Goal: Task Accomplishment & Management: Complete application form

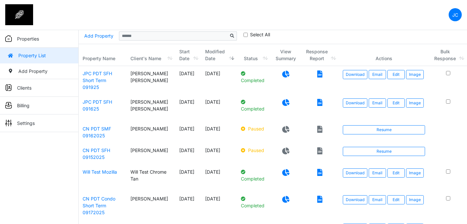
scroll to position [22, 0]
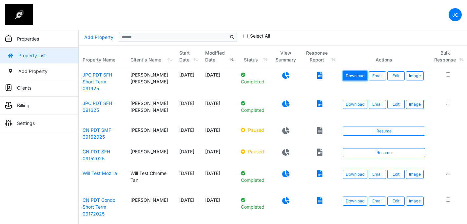
click at [358, 75] on link "Download" at bounding box center [355, 75] width 25 height 9
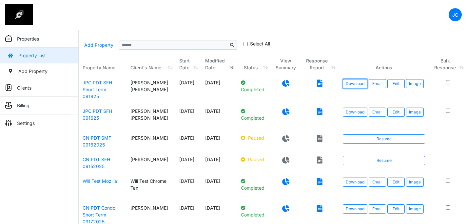
scroll to position [9, 0]
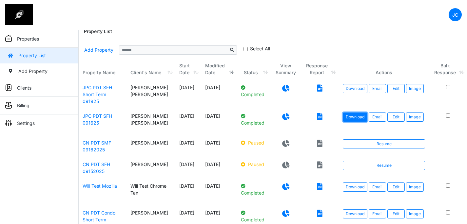
click at [356, 118] on link "Download" at bounding box center [355, 117] width 25 height 9
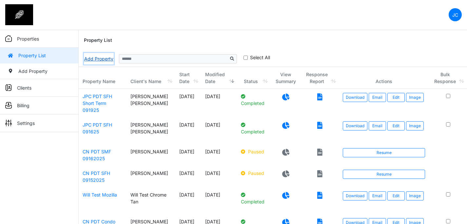
click at [102, 61] on link "Add Property" at bounding box center [99, 58] width 30 height 11
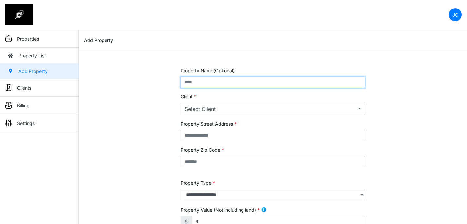
click at [273, 84] on input "text" at bounding box center [273, 82] width 184 height 11
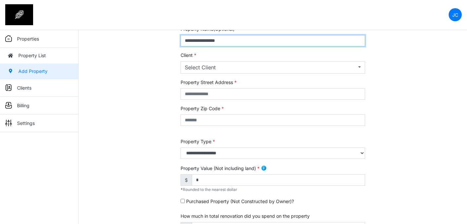
scroll to position [42, 0]
type input "**********"
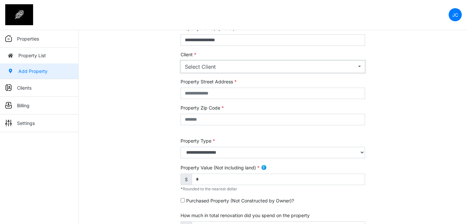
click at [272, 69] on div "Select Client" at bounding box center [271, 67] width 172 height 8
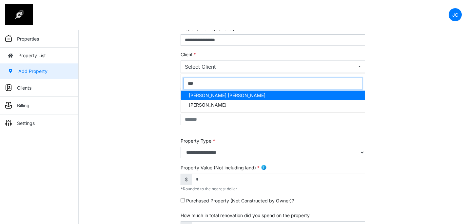
type input "***"
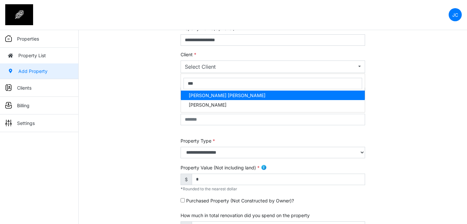
click at [242, 93] on link "Jon Paul Cloma" at bounding box center [273, 96] width 184 height 10
select select "***"
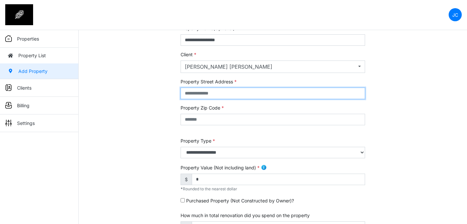
click at [241, 94] on input "text" at bounding box center [273, 93] width 184 height 11
type input "**********"
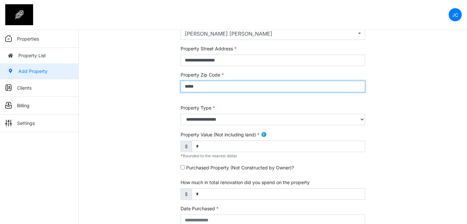
scroll to position [76, 0]
type input "*****"
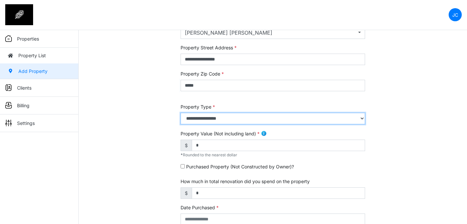
click at [251, 115] on select "**********" at bounding box center [273, 118] width 184 height 11
select select "*"
click at [181, 113] on select "**********" at bounding box center [273, 118] width 184 height 11
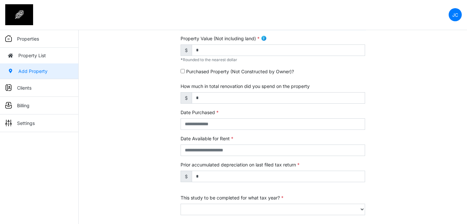
scroll to position [141, 0]
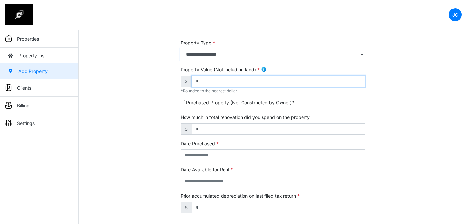
click at [225, 83] on input "*" at bounding box center [278, 81] width 173 height 11
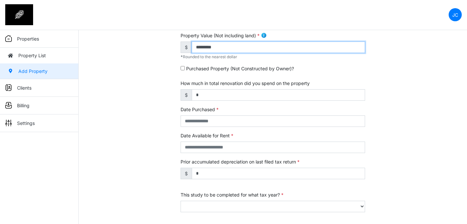
scroll to position [180, 0]
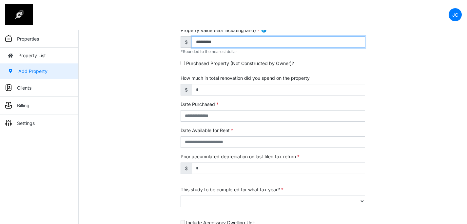
type input "*********"
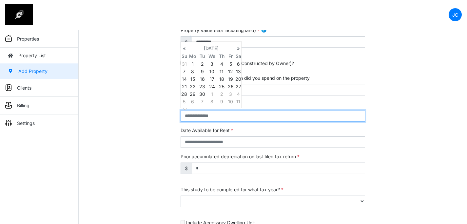
click at [225, 116] on input "text" at bounding box center [273, 115] width 184 height 11
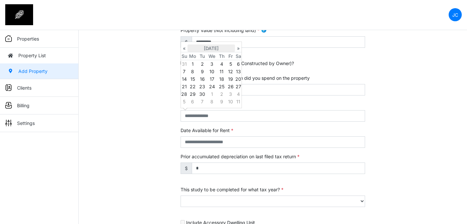
click at [202, 48] on th "September 2025" at bounding box center [211, 49] width 48 height 8
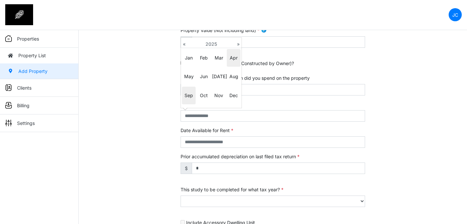
click at [232, 62] on span "Apr" at bounding box center [234, 58] width 14 height 18
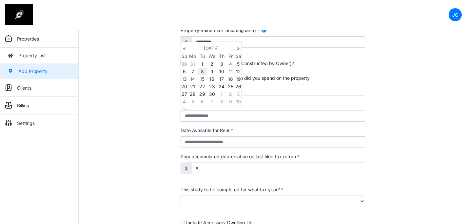
click at [203, 71] on td "8" at bounding box center [202, 72] width 9 height 8
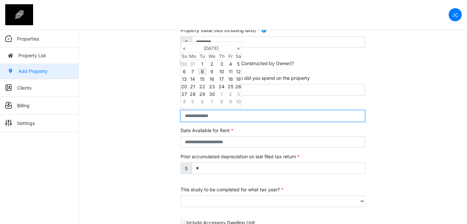
type input "**********"
select select "****"
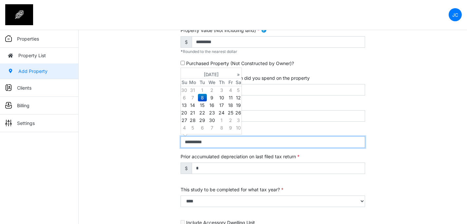
click at [191, 143] on input "**********" at bounding box center [273, 142] width 184 height 11
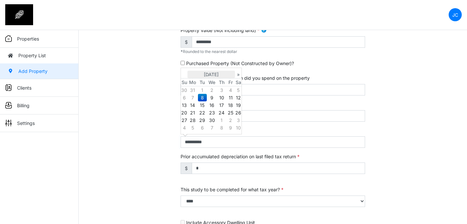
click at [224, 74] on th "April 2025" at bounding box center [211, 75] width 48 height 8
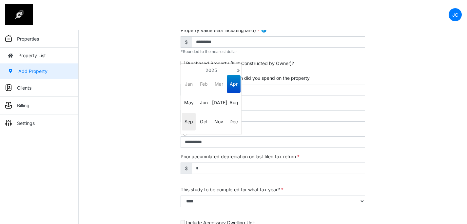
click at [193, 117] on span "Sep" at bounding box center [189, 122] width 14 height 18
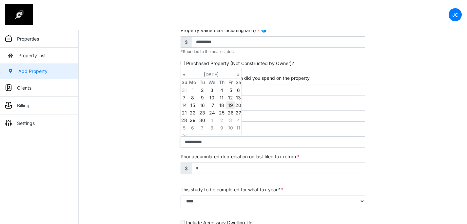
click at [230, 104] on td "19" at bounding box center [230, 106] width 9 height 8
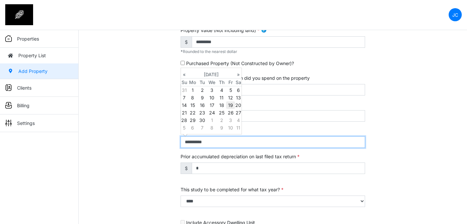
type input "**********"
select select "****"
click at [282, 139] on input "**********" at bounding box center [273, 142] width 184 height 11
click at [279, 143] on input "**********" at bounding box center [273, 142] width 184 height 11
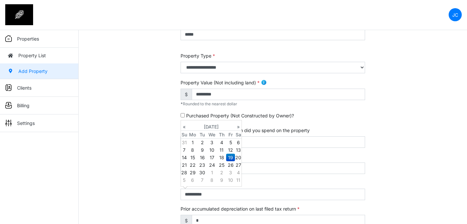
click at [322, 113] on div "Purchased Property (Not Constructed by Owner)?" at bounding box center [273, 117] width 184 height 10
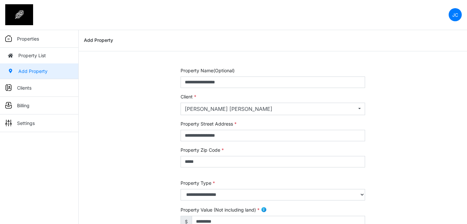
scroll to position [253, 0]
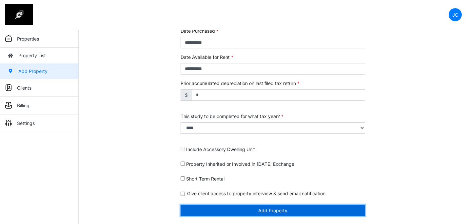
click at [244, 212] on button "Add Property" at bounding box center [273, 210] width 184 height 11
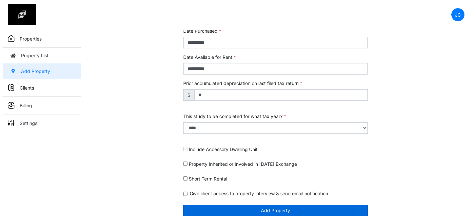
scroll to position [233, 0]
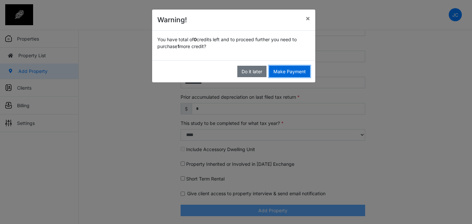
click at [294, 75] on button "Make Payment" at bounding box center [289, 71] width 41 height 11
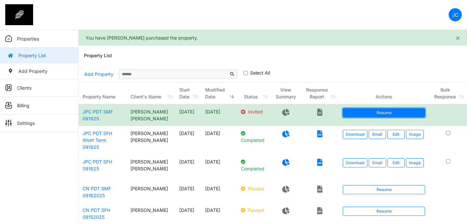
click at [354, 110] on link "Resume" at bounding box center [384, 112] width 82 height 9
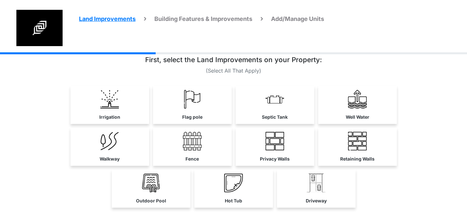
scroll to position [13, 0]
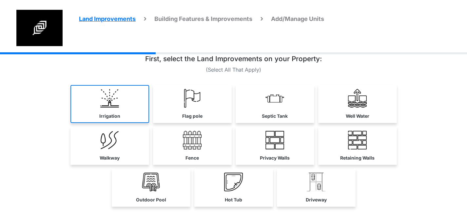
click at [128, 103] on link "Irrigation" at bounding box center [109, 104] width 79 height 38
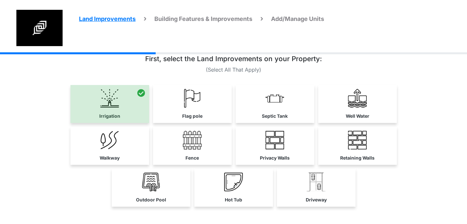
click at [184, 107] on link "Flag pole" at bounding box center [192, 104] width 79 height 38
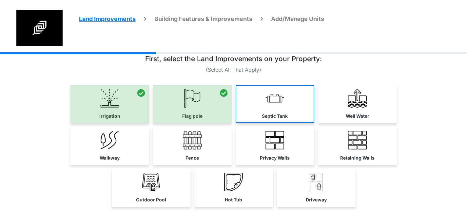
click at [273, 114] on label "Septic Tank" at bounding box center [275, 116] width 26 height 7
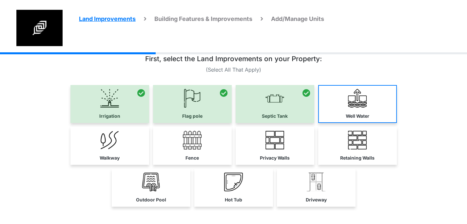
click at [340, 108] on link "Well Water" at bounding box center [357, 104] width 79 height 38
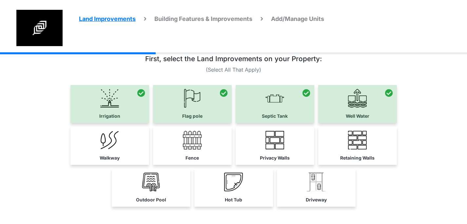
click at [150, 140] on div "Walkway Fence Privacy Walls" at bounding box center [233, 146] width 327 height 38
click at [134, 137] on link "Walkway" at bounding box center [109, 146] width 79 height 38
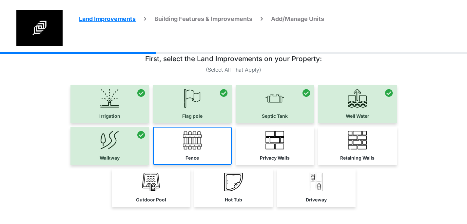
click at [192, 143] on img at bounding box center [192, 140] width 19 height 19
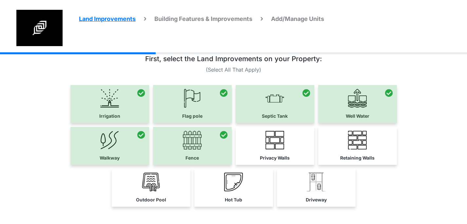
drag, startPoint x: 265, startPoint y: 145, endPoint x: 283, endPoint y: 141, distance: 18.8
click at [265, 145] on link "Privacy Walls" at bounding box center [275, 146] width 79 height 38
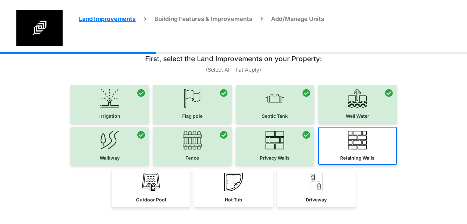
click at [354, 141] on img at bounding box center [357, 140] width 19 height 19
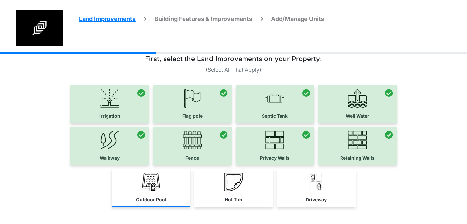
click at [164, 185] on link "Outdoor Pool" at bounding box center [151, 188] width 79 height 38
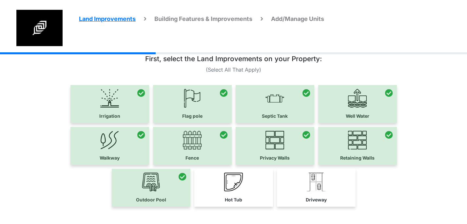
click at [222, 184] on link "Hot Tub" at bounding box center [233, 188] width 79 height 38
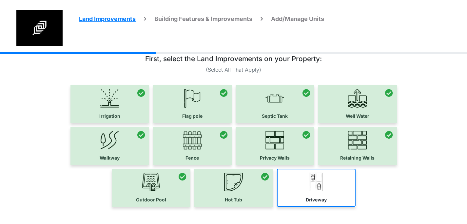
click at [304, 186] on link "Driveway" at bounding box center [316, 188] width 79 height 38
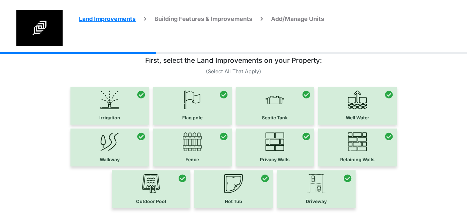
scroll to position [9, 0]
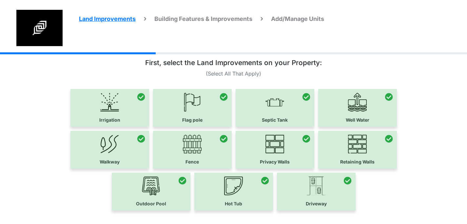
click at [123, 107] on div at bounding box center [109, 108] width 79 height 38
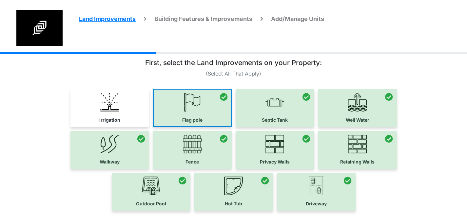
drag, startPoint x: 208, startPoint y: 104, endPoint x: 224, endPoint y: 104, distance: 16.1
click at [208, 104] on div at bounding box center [192, 108] width 79 height 38
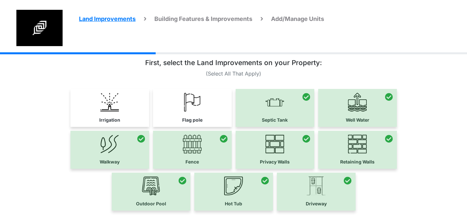
click at [268, 100] on div at bounding box center [275, 108] width 79 height 38
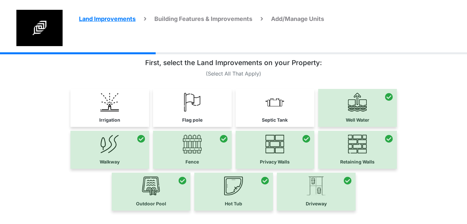
click at [341, 100] on div at bounding box center [357, 108] width 79 height 38
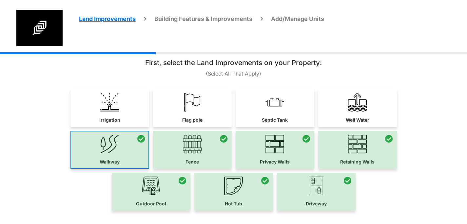
click at [148, 139] on div at bounding box center [109, 150] width 79 height 38
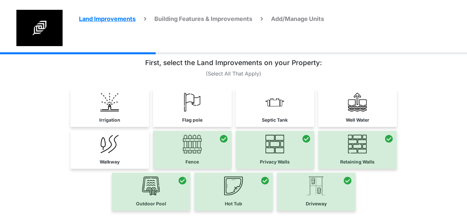
click at [164, 179] on div at bounding box center [151, 192] width 79 height 38
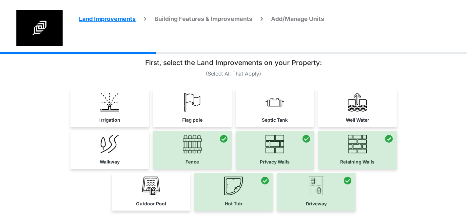
click at [191, 151] on div at bounding box center [192, 150] width 79 height 38
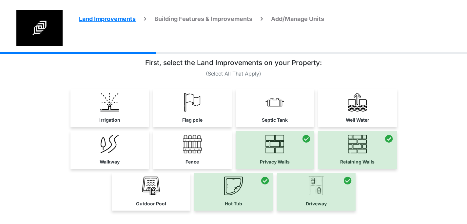
click at [261, 148] on div at bounding box center [275, 150] width 79 height 38
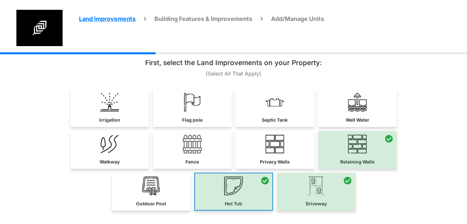
click at [245, 181] on div at bounding box center [233, 192] width 79 height 38
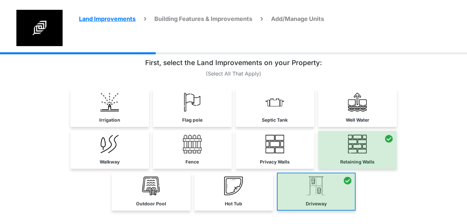
click at [304, 186] on div at bounding box center [316, 192] width 79 height 38
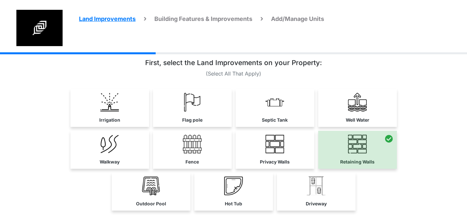
click at [352, 148] on div at bounding box center [357, 150] width 79 height 38
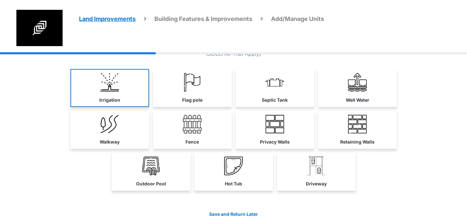
scroll to position [29, 0]
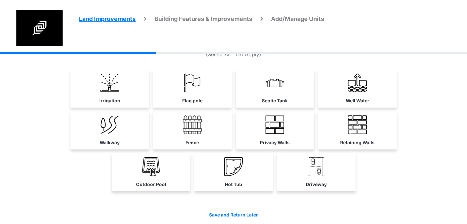
drag, startPoint x: 118, startPoint y: 92, endPoint x: 138, endPoint y: 93, distance: 20.3
click at [118, 92] on link "Irrigation" at bounding box center [109, 89] width 79 height 38
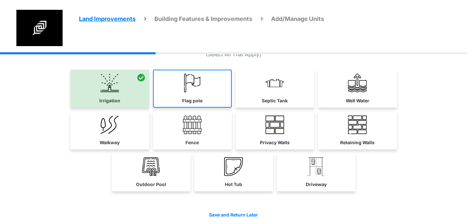
click at [179, 93] on link "Flag pole" at bounding box center [192, 89] width 79 height 38
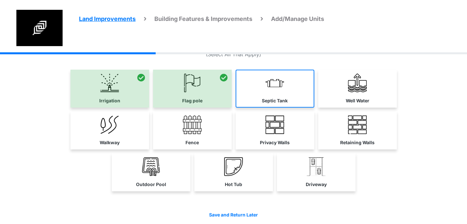
click at [239, 93] on link "Septic Tank" at bounding box center [275, 89] width 79 height 38
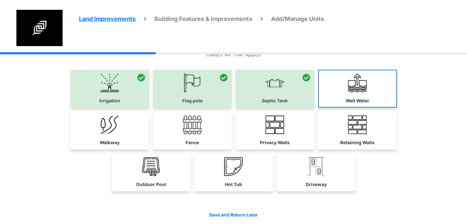
click at [331, 92] on link "Well Water" at bounding box center [357, 89] width 79 height 38
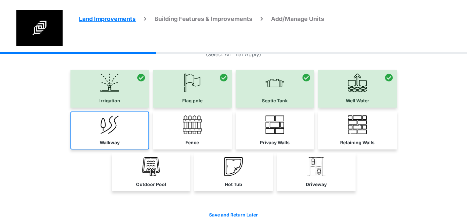
click at [127, 121] on link "Walkway" at bounding box center [109, 131] width 79 height 38
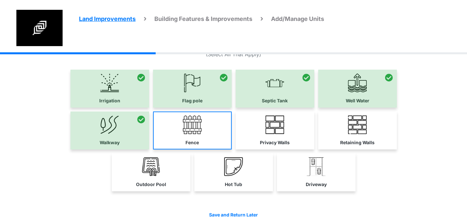
click at [168, 122] on link "Fence" at bounding box center [192, 131] width 79 height 38
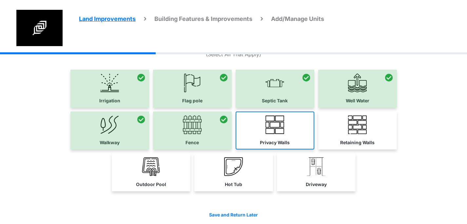
click at [252, 122] on link "Privacy Walls" at bounding box center [275, 131] width 79 height 38
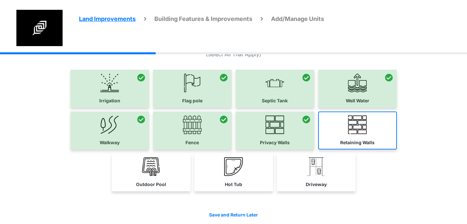
click at [345, 123] on link "Retaining Walls" at bounding box center [357, 131] width 79 height 38
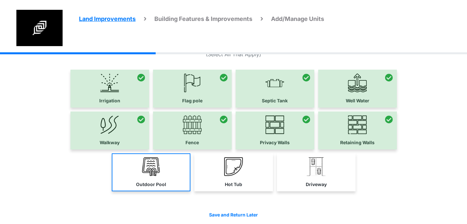
click at [155, 168] on img at bounding box center [151, 167] width 19 height 19
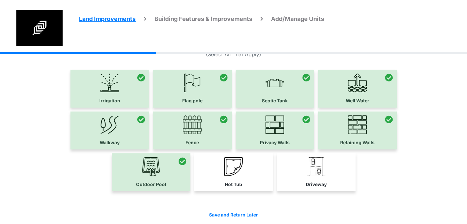
click at [229, 183] on label "Hot Tub" at bounding box center [233, 185] width 17 height 7
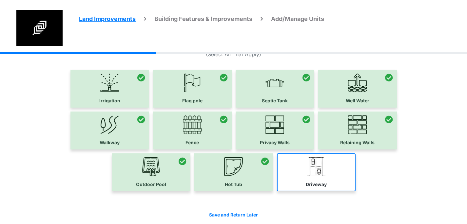
click at [315, 183] on label "Driveway" at bounding box center [316, 185] width 21 height 7
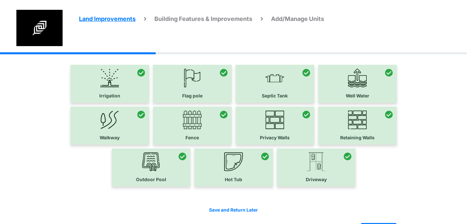
click at [372, 87] on div at bounding box center [357, 84] width 79 height 38
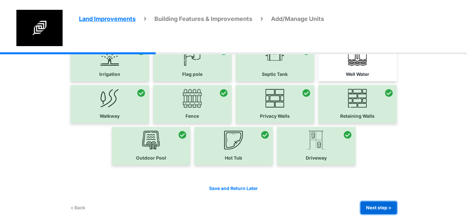
click at [384, 208] on button "Next step >" at bounding box center [378, 208] width 36 height 13
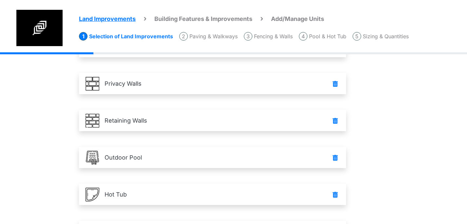
scroll to position [283, 0]
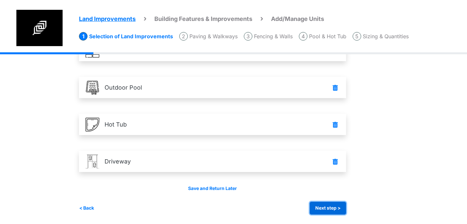
click at [334, 204] on button "Next step >" at bounding box center [328, 208] width 36 height 13
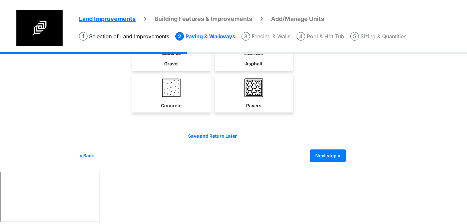
scroll to position [0, 0]
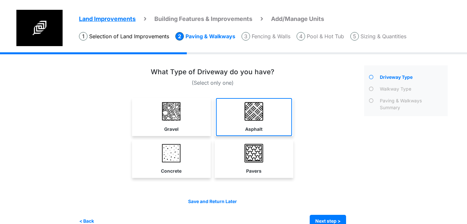
click at [257, 118] on img at bounding box center [253, 111] width 19 height 19
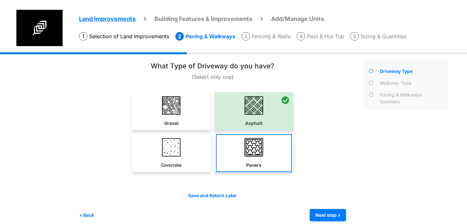
scroll to position [13, 0]
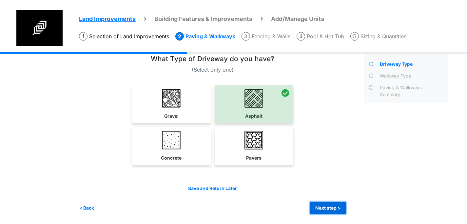
click at [325, 208] on button "Next step >" at bounding box center [328, 208] width 36 height 13
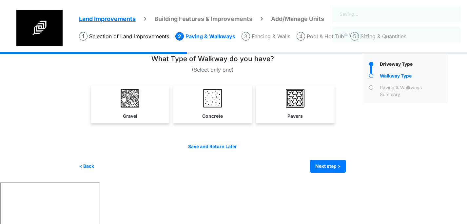
scroll to position [0, 0]
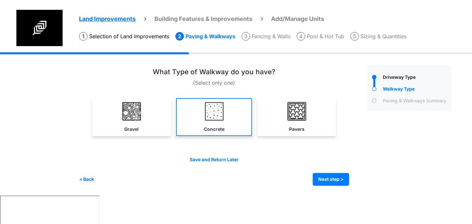
click at [211, 110] on img at bounding box center [214, 111] width 19 height 19
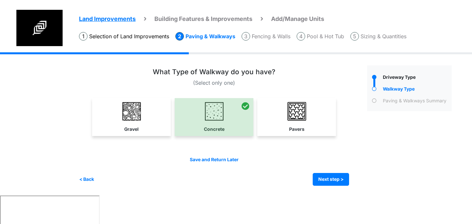
click at [318, 172] on div "Save and Return Later < Back Next step > Save and submit" at bounding box center [214, 171] width 270 height 29
click at [323, 179] on button "Next step >" at bounding box center [331, 179] width 36 height 13
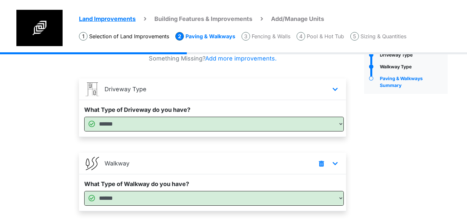
scroll to position [62, 0]
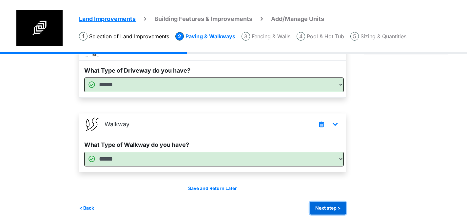
click at [335, 208] on button "Next step >" at bounding box center [328, 208] width 36 height 13
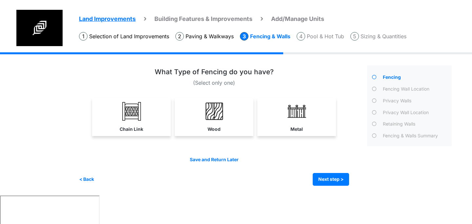
click at [258, 130] on div "Metal" at bounding box center [296, 117] width 79 height 38
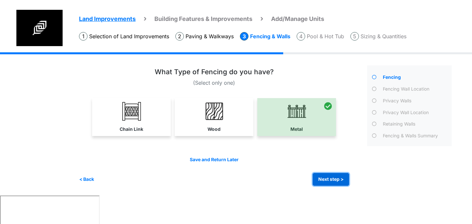
click at [335, 183] on button "Next step >" at bounding box center [331, 179] width 36 height 13
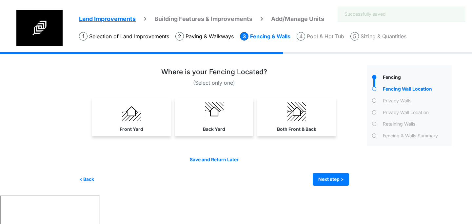
click at [294, 117] on img at bounding box center [296, 111] width 19 height 19
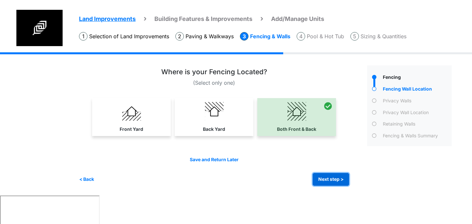
click at [318, 181] on button "Next step >" at bounding box center [331, 179] width 36 height 13
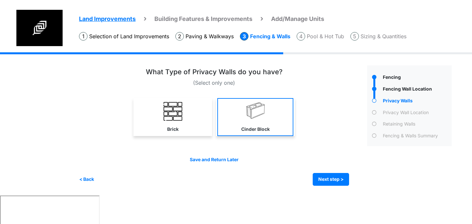
click at [240, 125] on link "Cinder Block" at bounding box center [255, 117] width 76 height 38
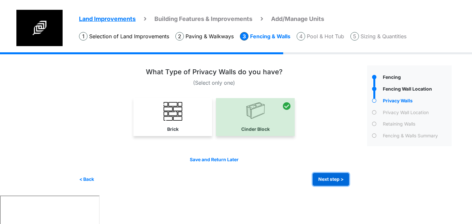
click at [331, 178] on button "Next step >" at bounding box center [331, 179] width 36 height 13
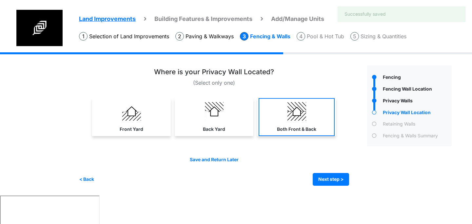
click at [292, 132] on label "Both Front & Back" at bounding box center [296, 129] width 39 height 7
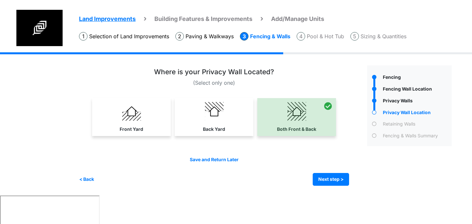
click at [292, 132] on div at bounding box center [296, 117] width 79 height 38
click at [324, 179] on button "Next step >" at bounding box center [331, 179] width 36 height 13
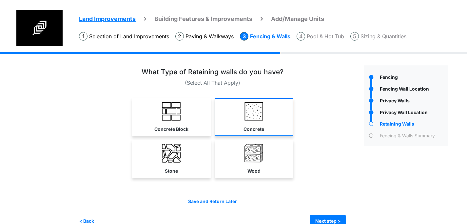
scroll to position [13, 0]
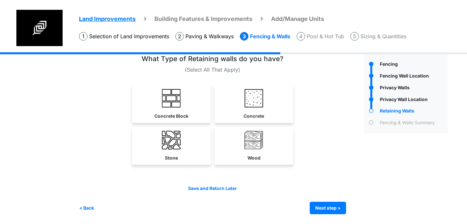
click at [176, 138] on img at bounding box center [171, 140] width 19 height 19
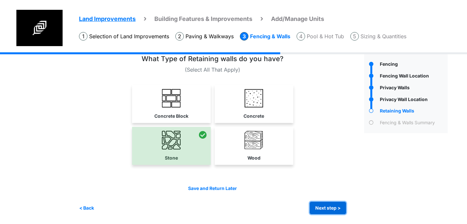
click at [332, 206] on button "Next step >" at bounding box center [328, 208] width 36 height 13
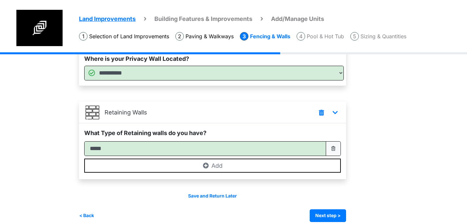
scroll to position [224, 0]
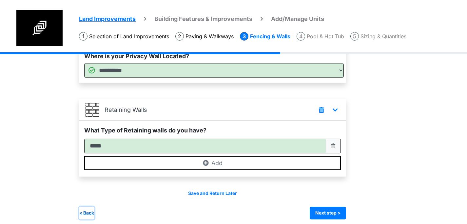
click at [87, 216] on button "< Back" at bounding box center [86, 213] width 15 height 13
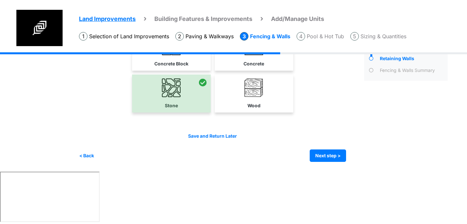
scroll to position [0, 0]
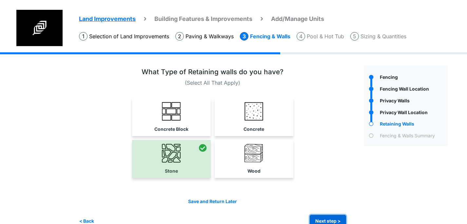
click at [326, 219] on button "Next step >" at bounding box center [328, 221] width 36 height 13
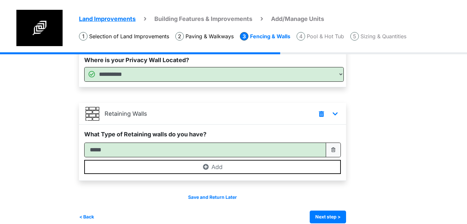
scroll to position [229, 0]
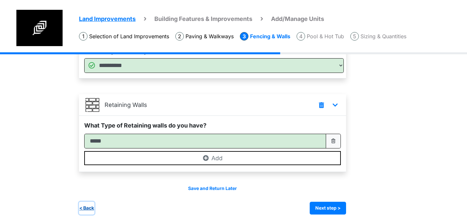
click at [87, 207] on button "< Back" at bounding box center [86, 208] width 15 height 13
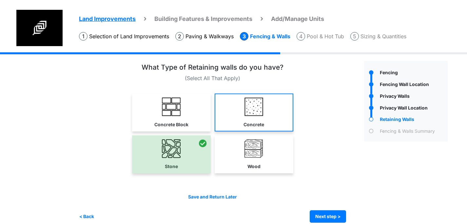
scroll to position [6, 0]
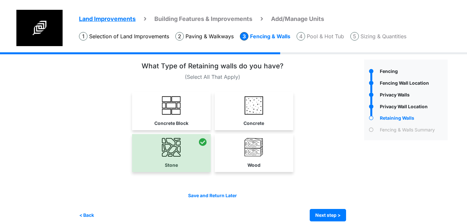
click at [97, 106] on div "Concrete Block Concrete" at bounding box center [212, 111] width 267 height 38
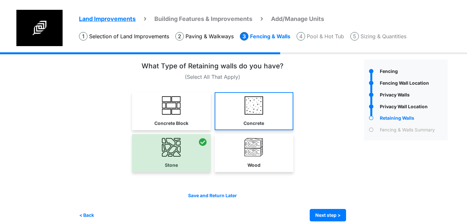
scroll to position [13, 0]
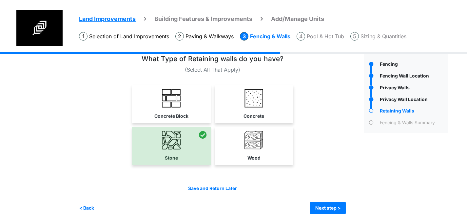
click at [338, 201] on div "Save and Return Later < Back Next step > Save and submit" at bounding box center [212, 199] width 267 height 29
click at [337, 205] on button "Next step >" at bounding box center [328, 208] width 36 height 13
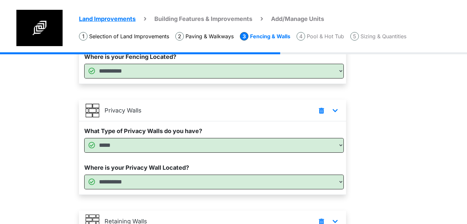
scroll to position [229, 0]
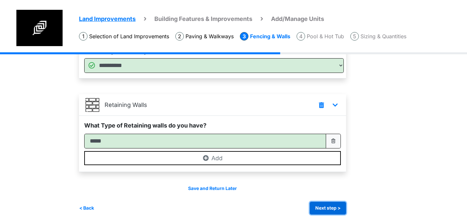
click at [320, 209] on button "Next step >" at bounding box center [328, 208] width 36 height 13
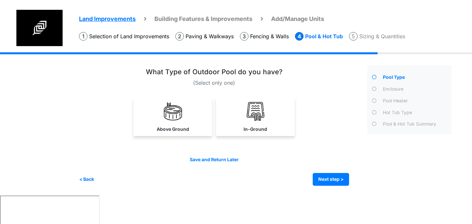
click at [374, 126] on icon at bounding box center [374, 124] width 5 height 5
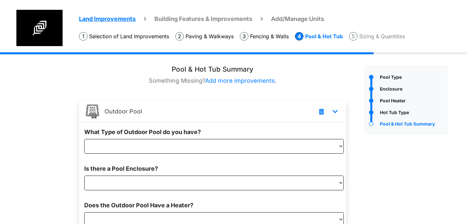
scroll to position [135, 0]
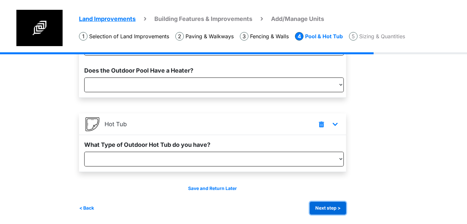
click at [327, 214] on button "Next step >" at bounding box center [328, 208] width 36 height 13
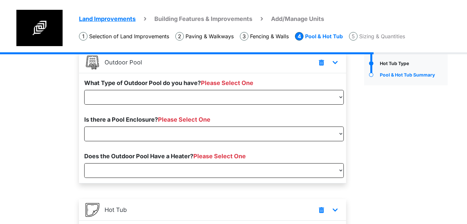
scroll to position [0, 0]
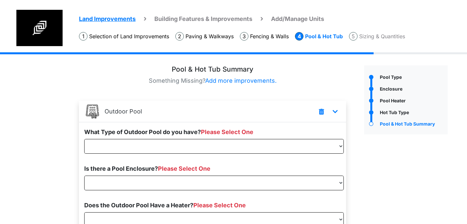
click at [384, 76] on div "Pool Type" at bounding box center [412, 78] width 69 height 9
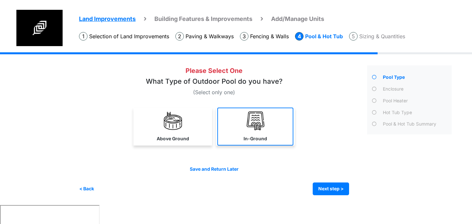
click at [240, 127] on link "In-Ground" at bounding box center [255, 127] width 76 height 38
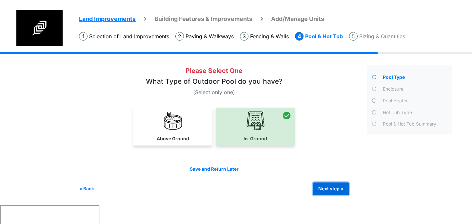
click at [328, 191] on button "Next step >" at bounding box center [331, 189] width 36 height 13
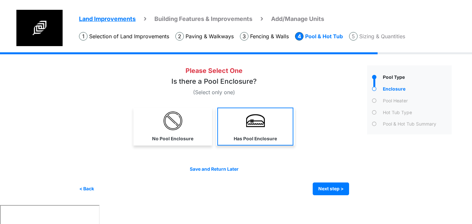
click at [261, 135] on link "Has Pool Enclosure" at bounding box center [255, 127] width 76 height 38
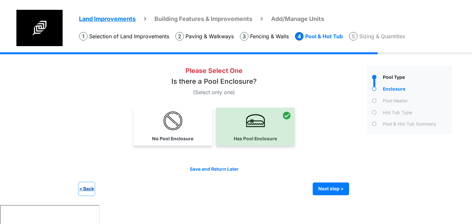
click at [90, 188] on button "< Back" at bounding box center [86, 189] width 15 height 13
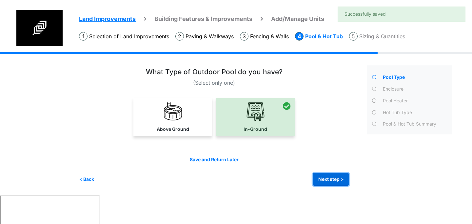
click at [334, 182] on button "Next step >" at bounding box center [331, 179] width 36 height 13
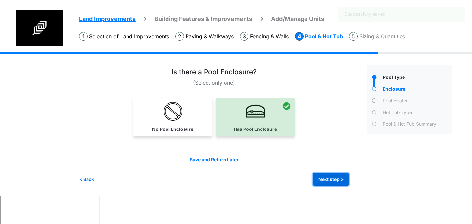
click at [329, 179] on button "Next step >" at bounding box center [331, 179] width 36 height 13
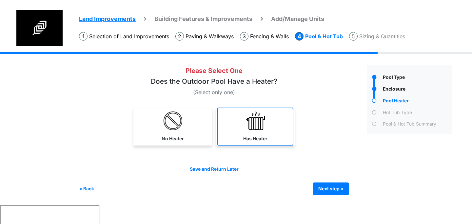
click at [233, 129] on link "Has Heater" at bounding box center [255, 127] width 76 height 38
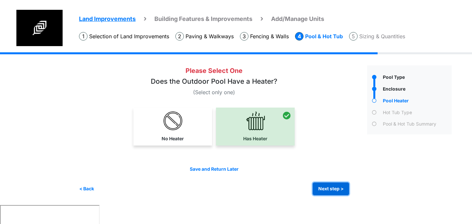
click at [336, 191] on button "Next step >" at bounding box center [331, 189] width 36 height 13
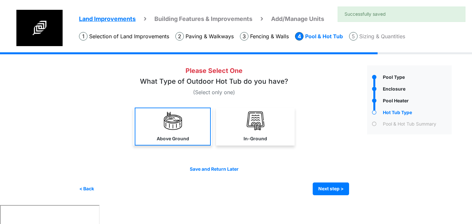
click at [174, 137] on label "Above Ground" at bounding box center [173, 139] width 32 height 7
select select "*"
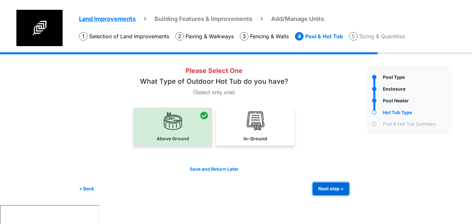
click at [340, 190] on button "Next step >" at bounding box center [331, 189] width 36 height 13
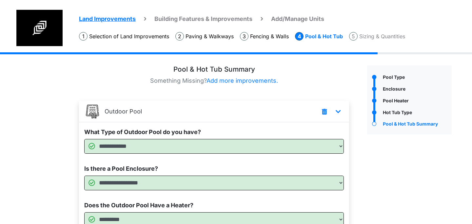
select select "*"
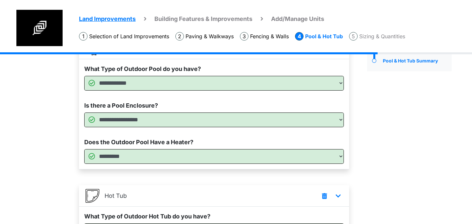
scroll to position [135, 0]
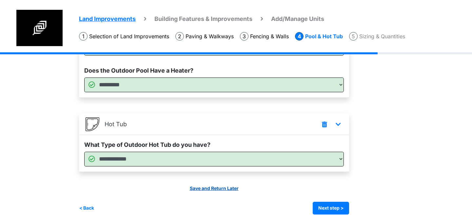
click at [221, 186] on link "Save and Return Later" at bounding box center [214, 188] width 49 height 5
